Goal: Answer question/provide support

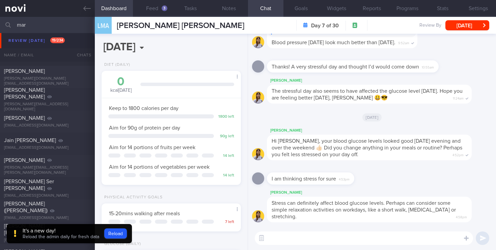
select select "9"
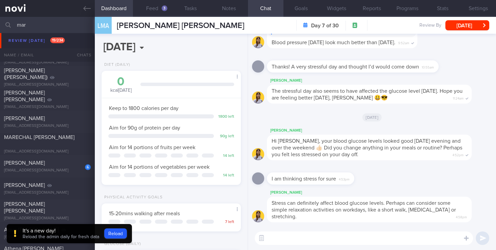
click at [49, 25] on input "mar" at bounding box center [248, 25] width 496 height 16
type input "m"
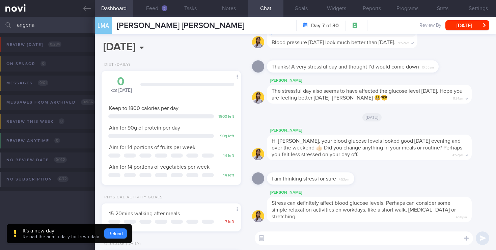
type input "angena"
click at [119, 234] on button "Reload" at bounding box center [115, 233] width 23 height 10
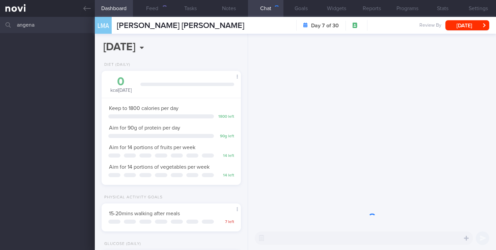
scroll to position [65, 130]
drag, startPoint x: 42, startPoint y: 29, endPoint x: 0, endPoint y: 15, distance: 44.2
click at [0, 15] on div "Patients New Users Coaches angena Assigned patients Assigned patients All activ…" at bounding box center [248, 125] width 496 height 250
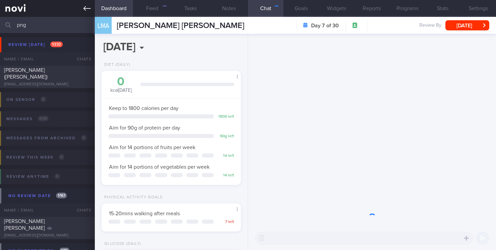
scroll to position [65, 130]
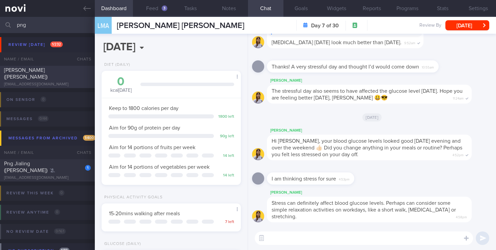
type input "png"
click at [37, 82] on div "[EMAIL_ADDRESS][DOMAIN_NAME]" at bounding box center [47, 84] width 87 height 5
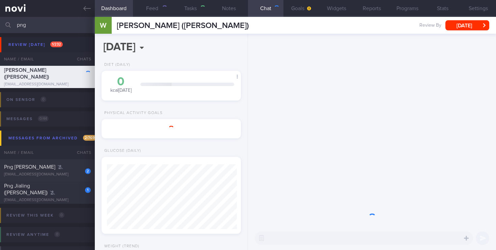
select select "8"
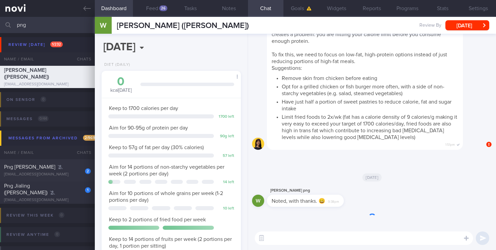
scroll to position [73, 127]
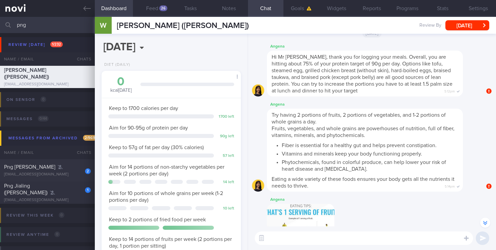
drag, startPoint x: 352, startPoint y: 130, endPoint x: 351, endPoint y: 157, distance: 26.7
click at [351, 150] on span "Try having 2 portions of fruits, 2 portions of vegetables, and 1-2 portions of …" at bounding box center [365, 150] width 187 height 76
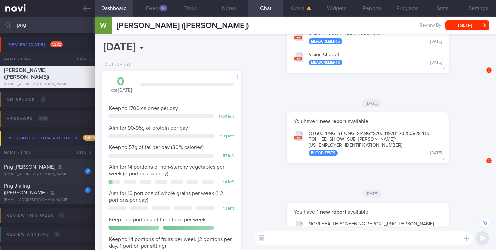
scroll to position [-1815, 0]
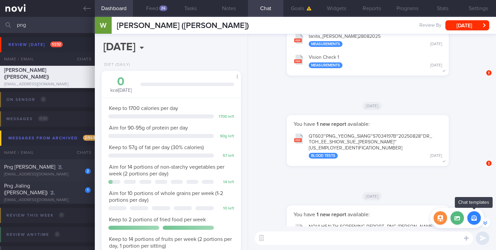
click at [476, 219] on button "button" at bounding box center [473, 217] width 13 height 13
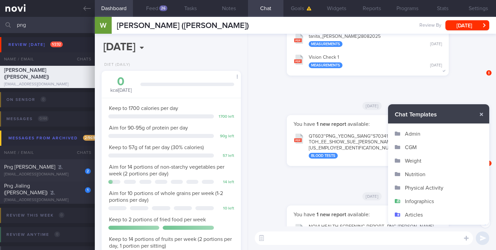
click at [410, 202] on button "Infographics" at bounding box center [438, 200] width 101 height 13
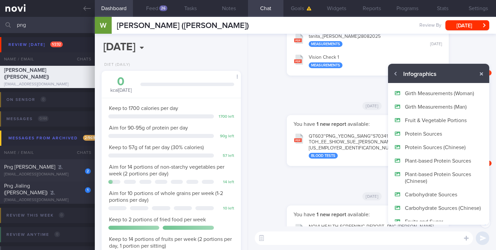
click at [427, 134] on button "Protein Sources" at bounding box center [438, 133] width 101 height 13
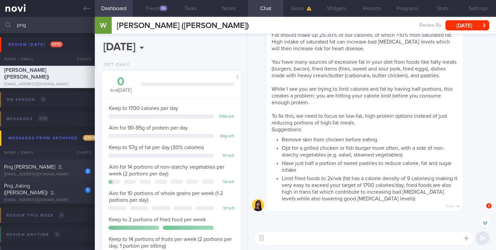
scroll to position [0, 0]
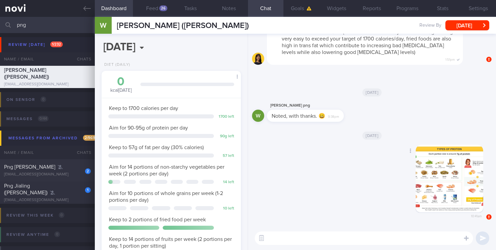
click at [459, 177] on button "button" at bounding box center [449, 178] width 67 height 67
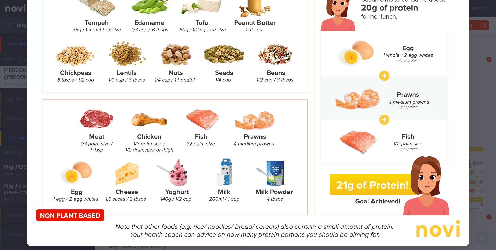
scroll to position [131, 0]
